Goal: Transaction & Acquisition: Book appointment/travel/reservation

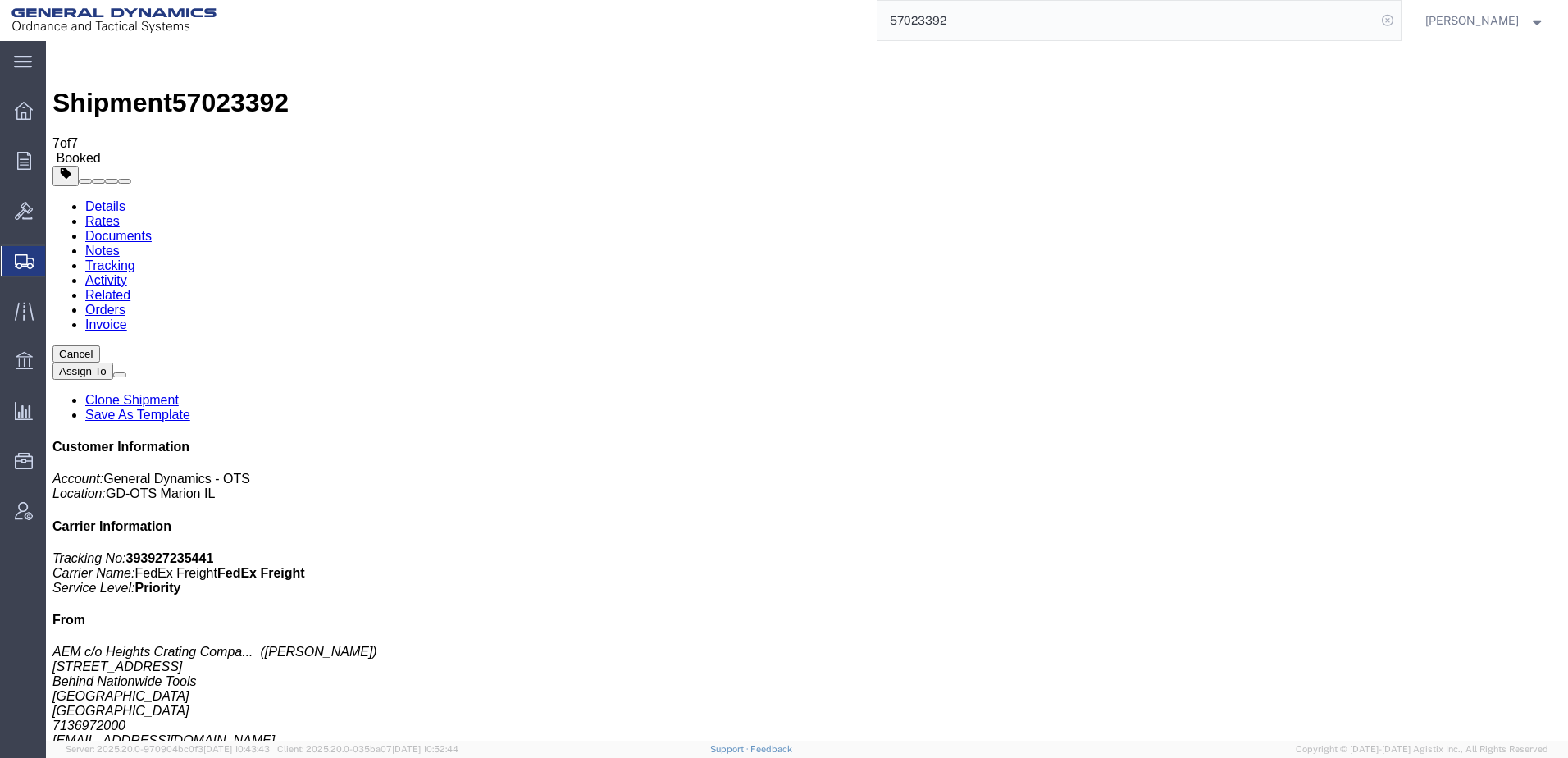
click at [1375, 21] on icon at bounding box center [1386, 20] width 23 height 23
drag, startPoint x: 1364, startPoint y: 21, endPoint x: 1340, endPoint y: 20, distance: 24.0
click at [1375, 20] on icon at bounding box center [1386, 20] width 23 height 23
click at [997, 18] on input "search" at bounding box center [1126, 20] width 499 height 39
paste input "57035616"
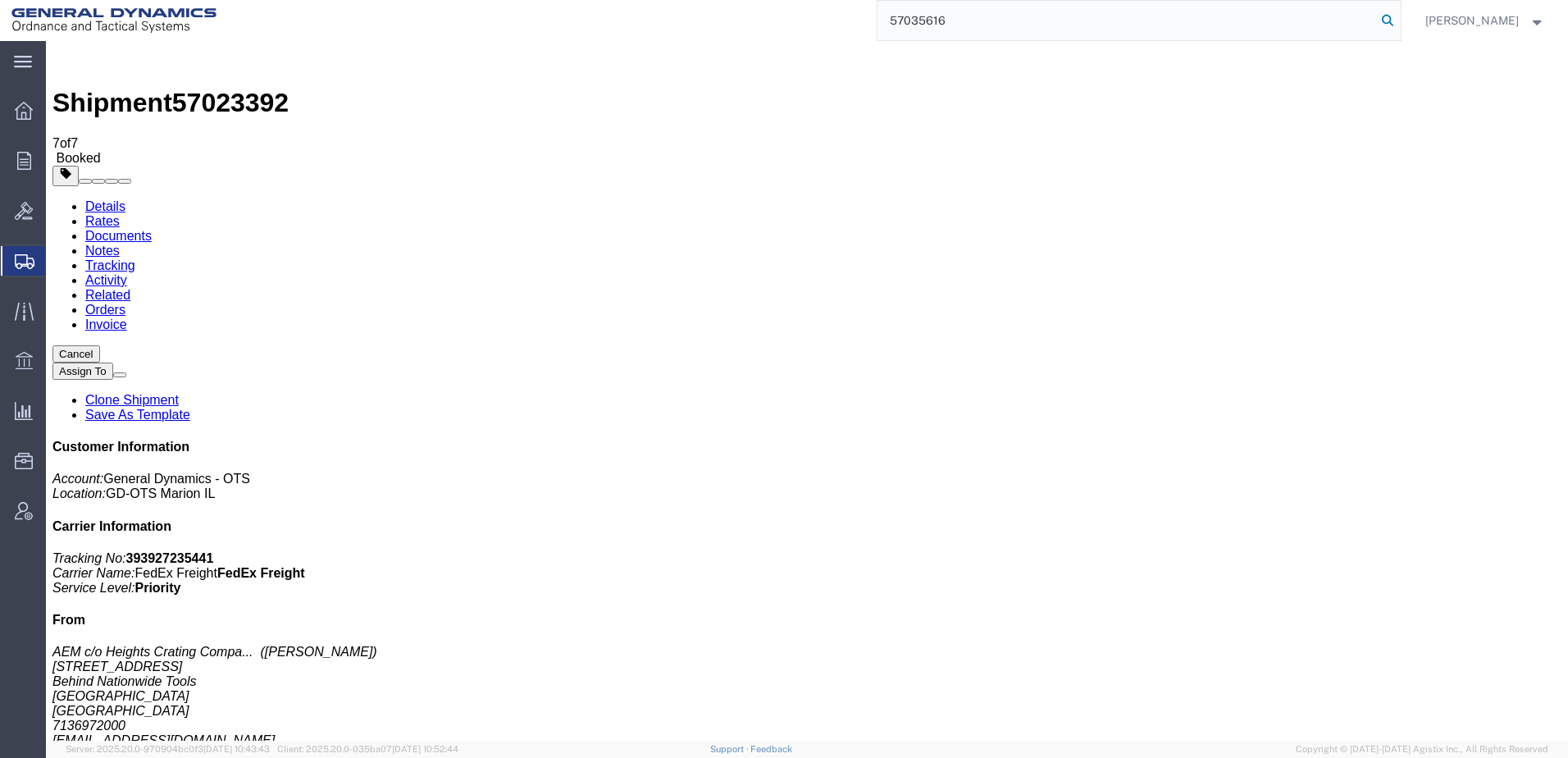
type input "57035616"
click at [1375, 21] on icon at bounding box center [1386, 20] width 23 height 23
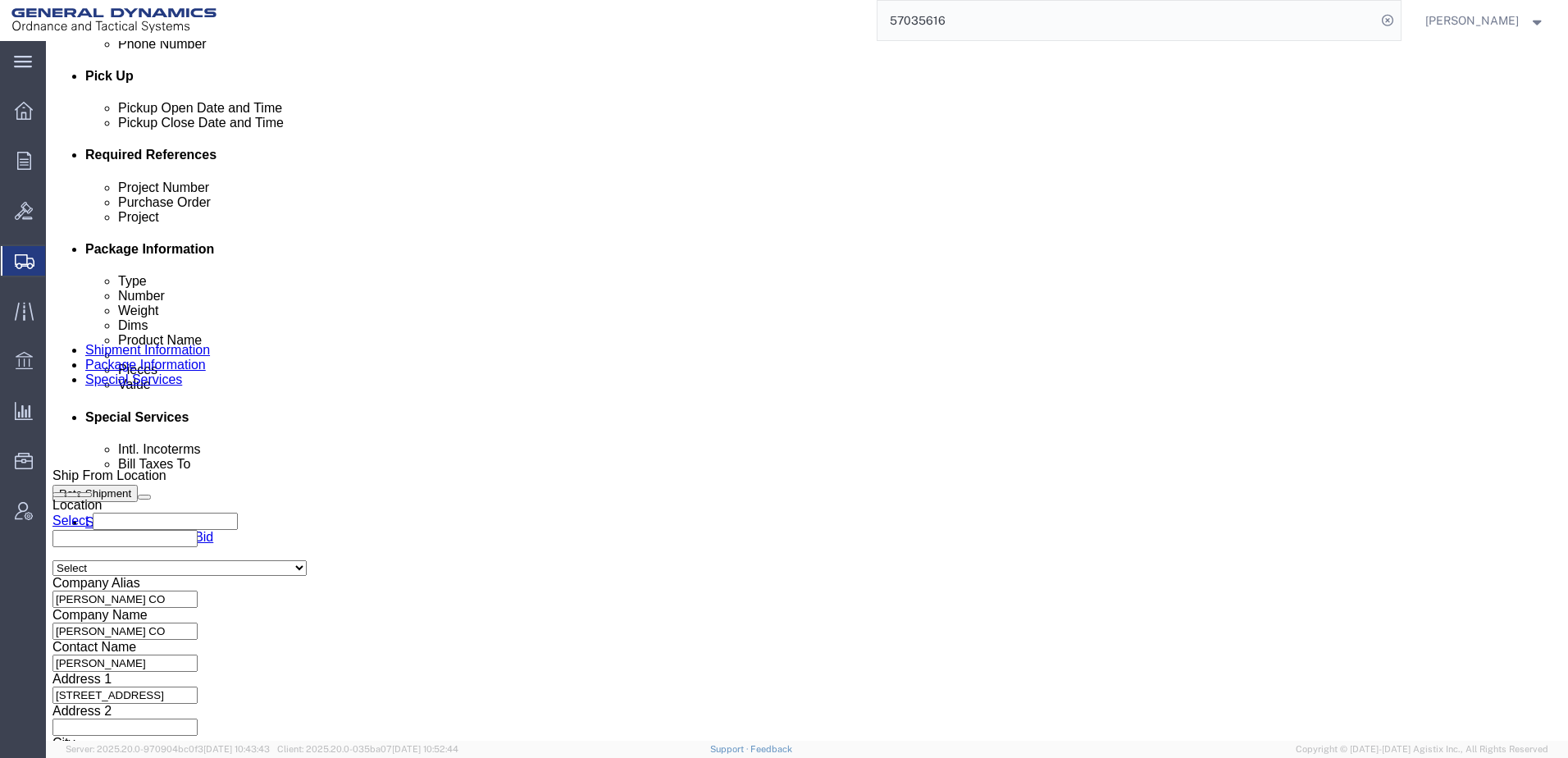
scroll to position [742, 0]
click button "Rate Shipment"
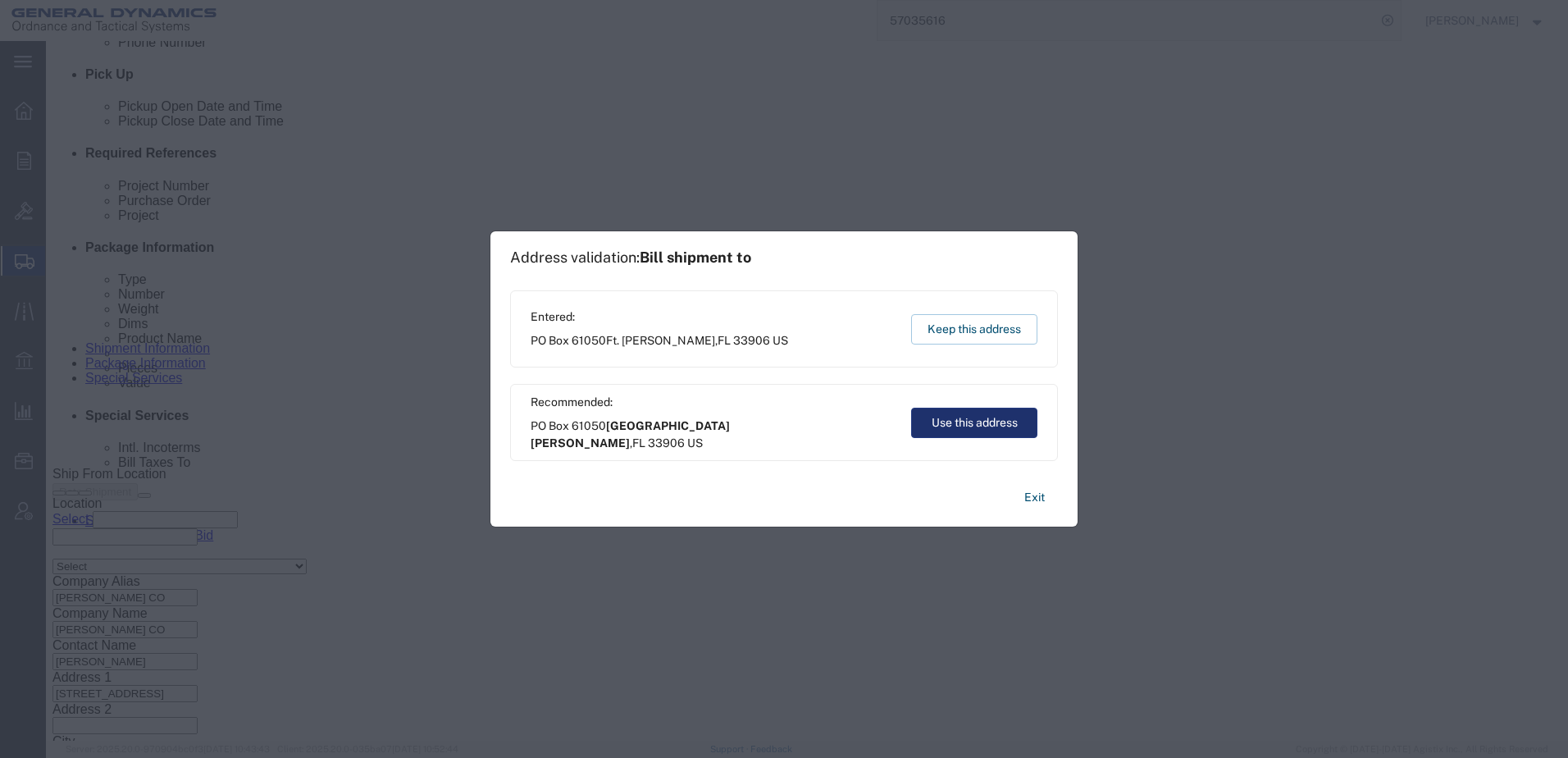
click at [979, 424] on button "Use this address" at bounding box center [974, 423] width 126 height 30
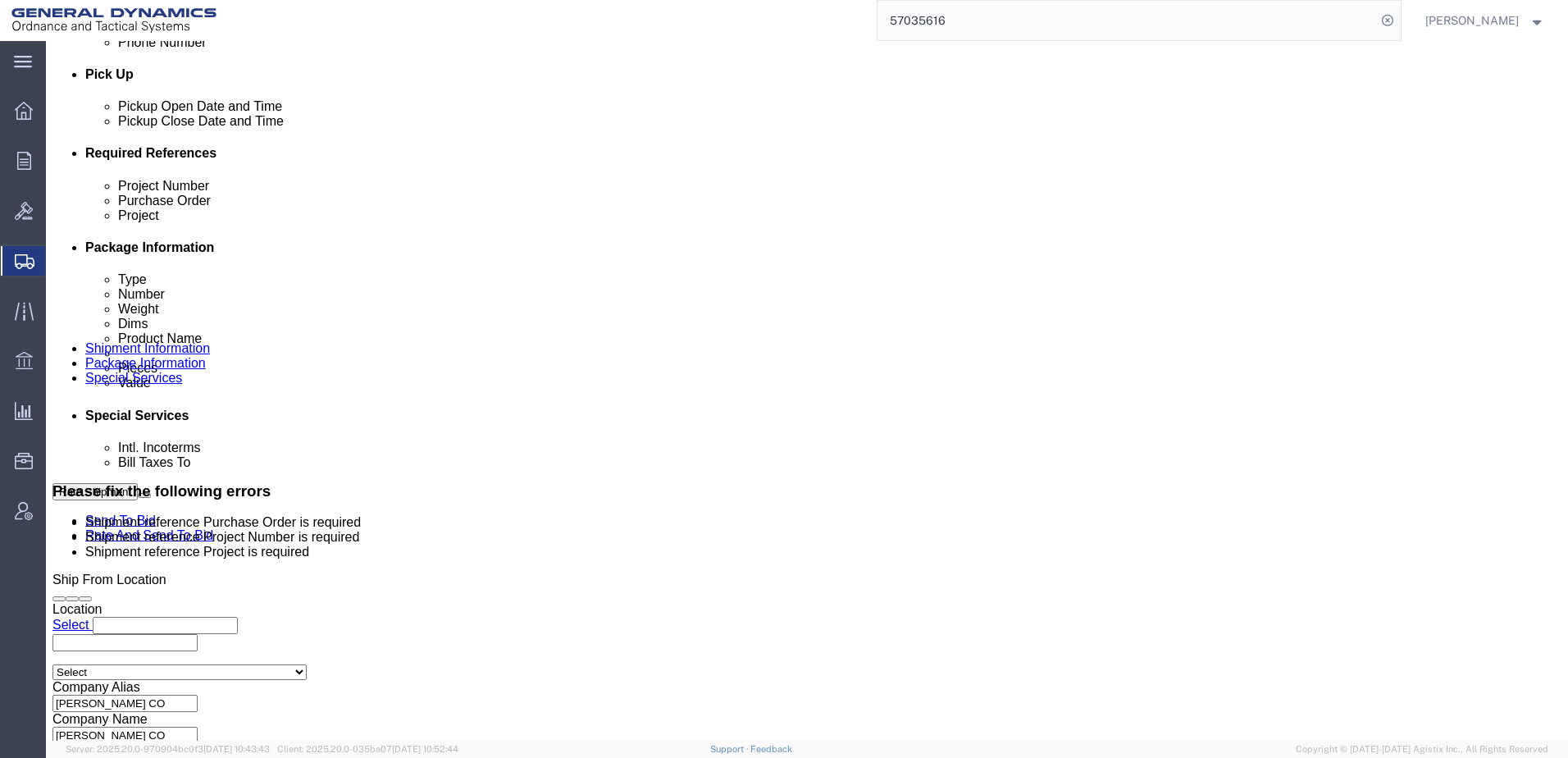
click input "text"
type input "N/A"
click input "text"
type input "N/A"
click div "Select Account Type Activity ID Airline Appointment Number ASN Batch Request # …"
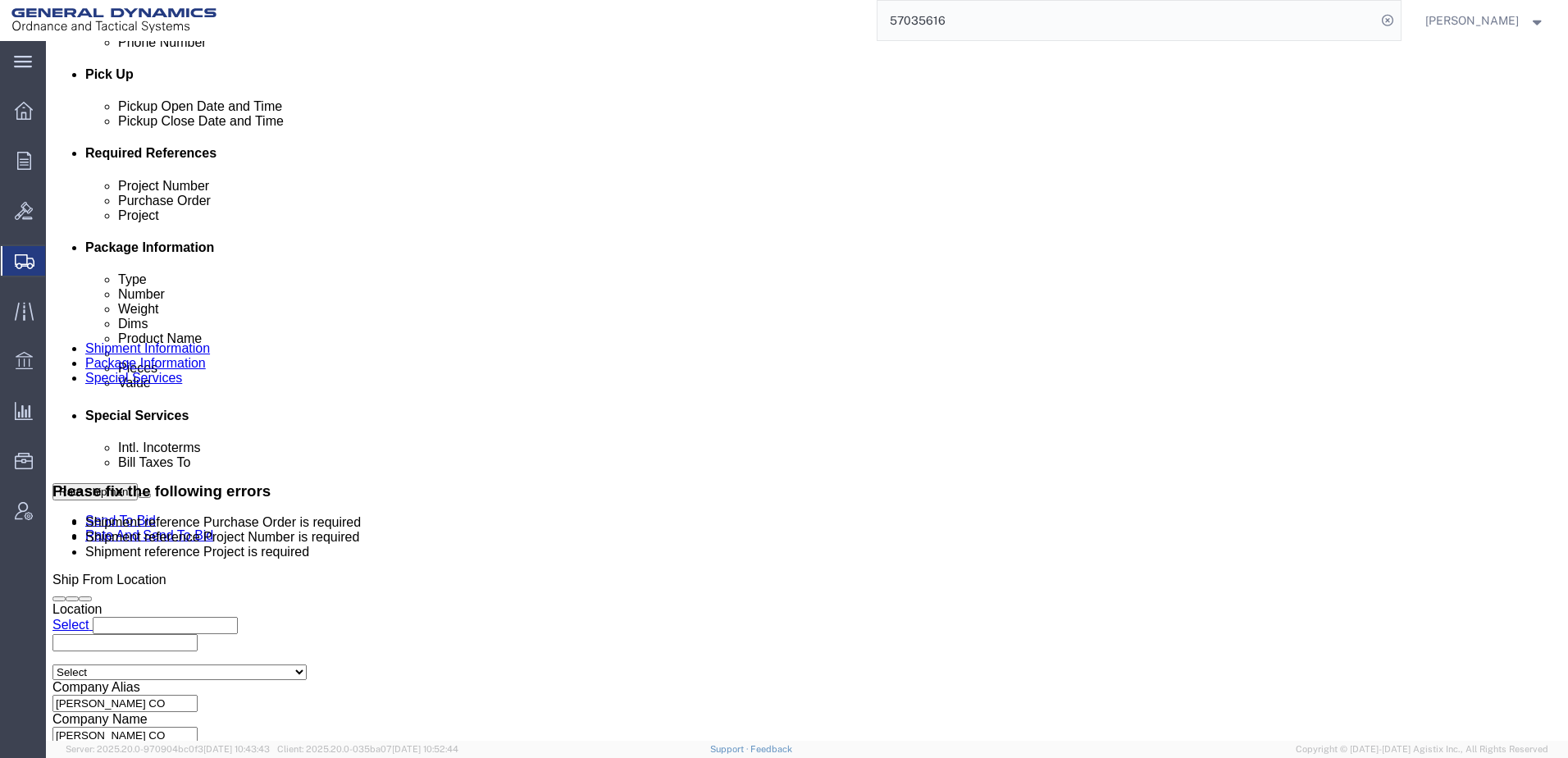
click select "Select 1-Ton (PSS) 10 Wheel 10 Yard Dump Truck 20 Yard Dump Truck Bobtail Botto…"
click div "References Add reference"
click input "N/A"
click button "Rate Shipment"
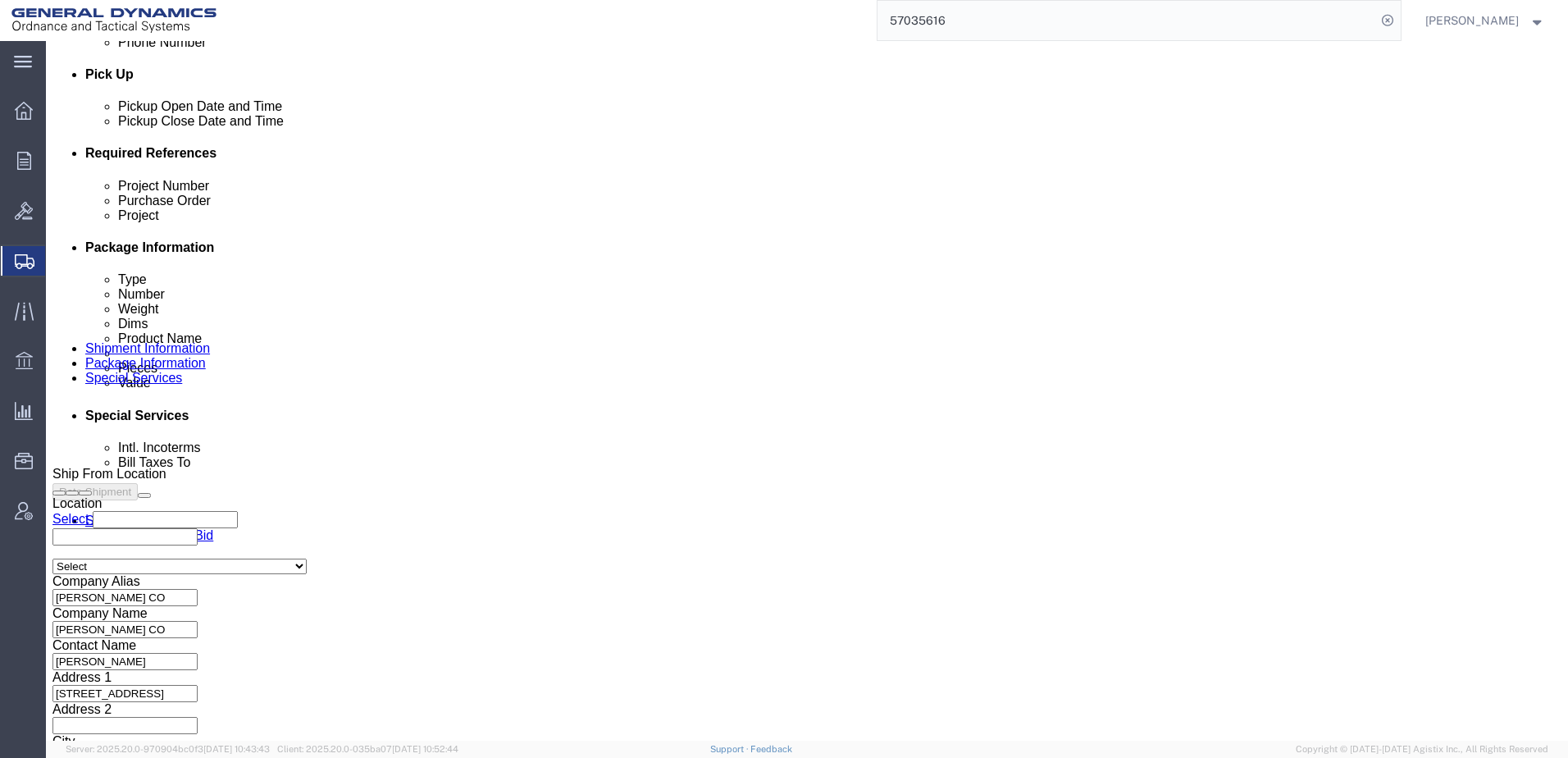
scroll to position [642, 0]
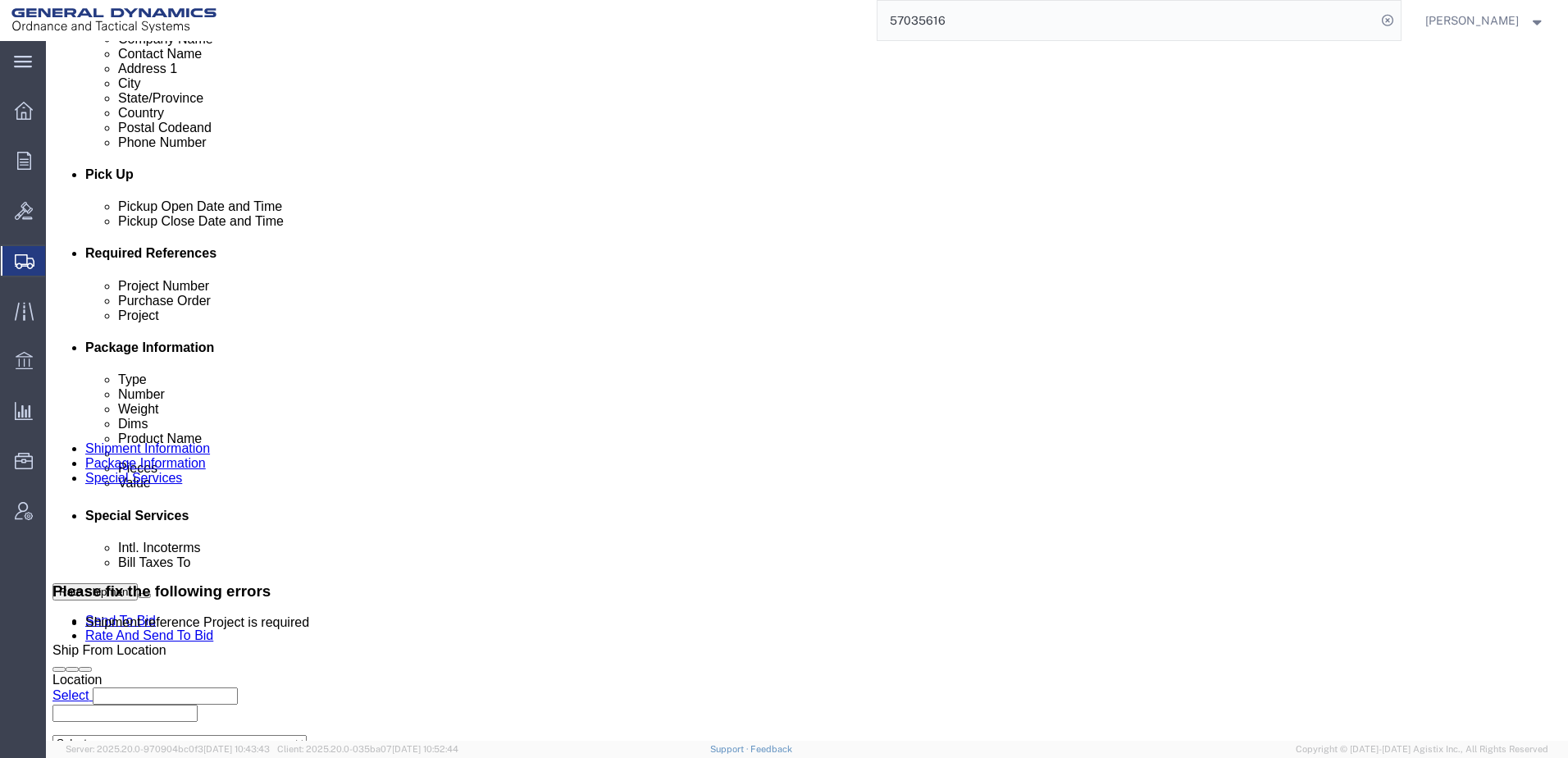
click input "text"
type input "N/A"
click div "Select Account Type Activity ID Airline Appointment Number ASN Batch Request # …"
click button "Rate Shipment"
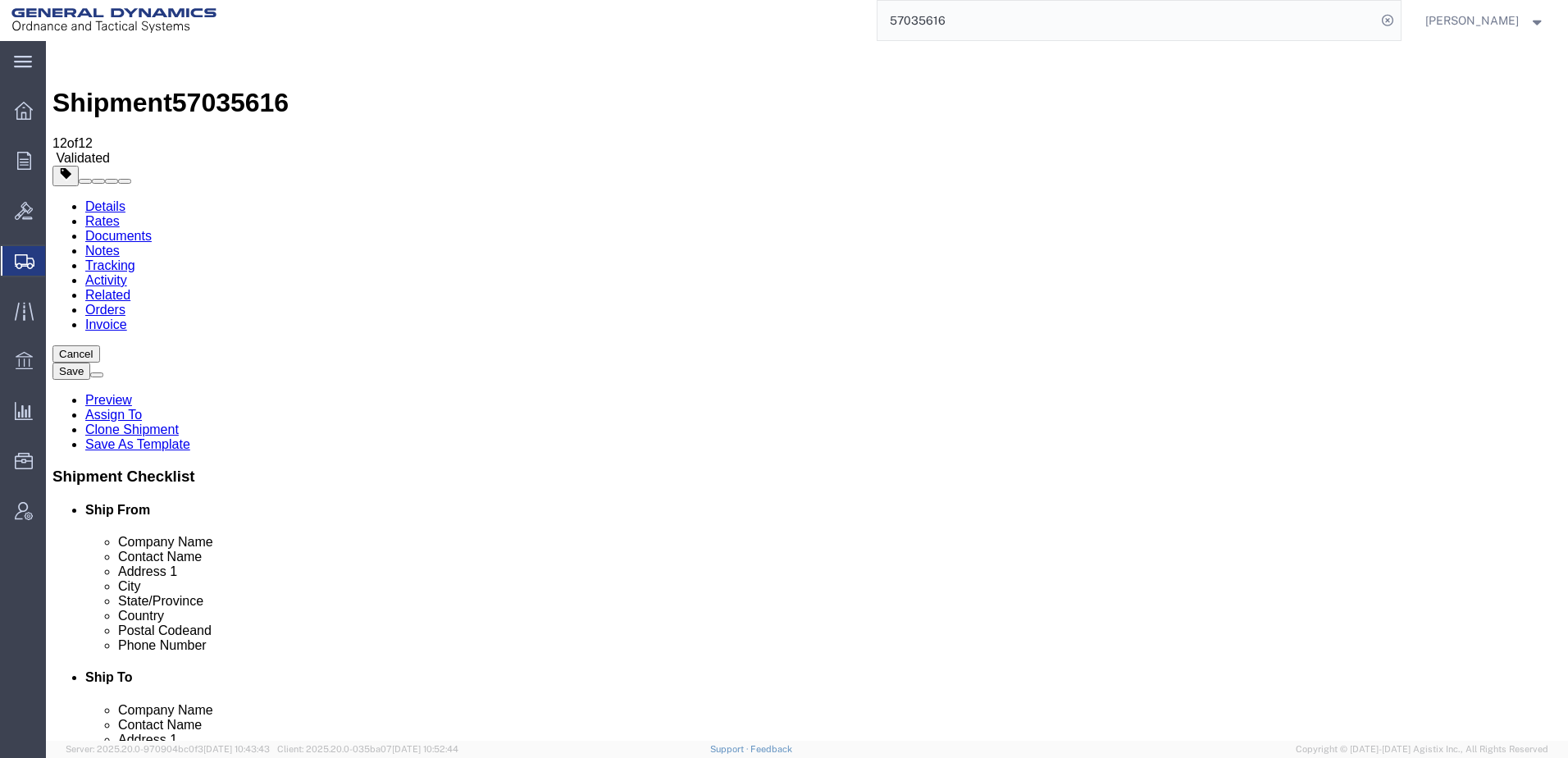
click button "Rate Shipment"
